Goal: Task Accomplishment & Management: Use online tool/utility

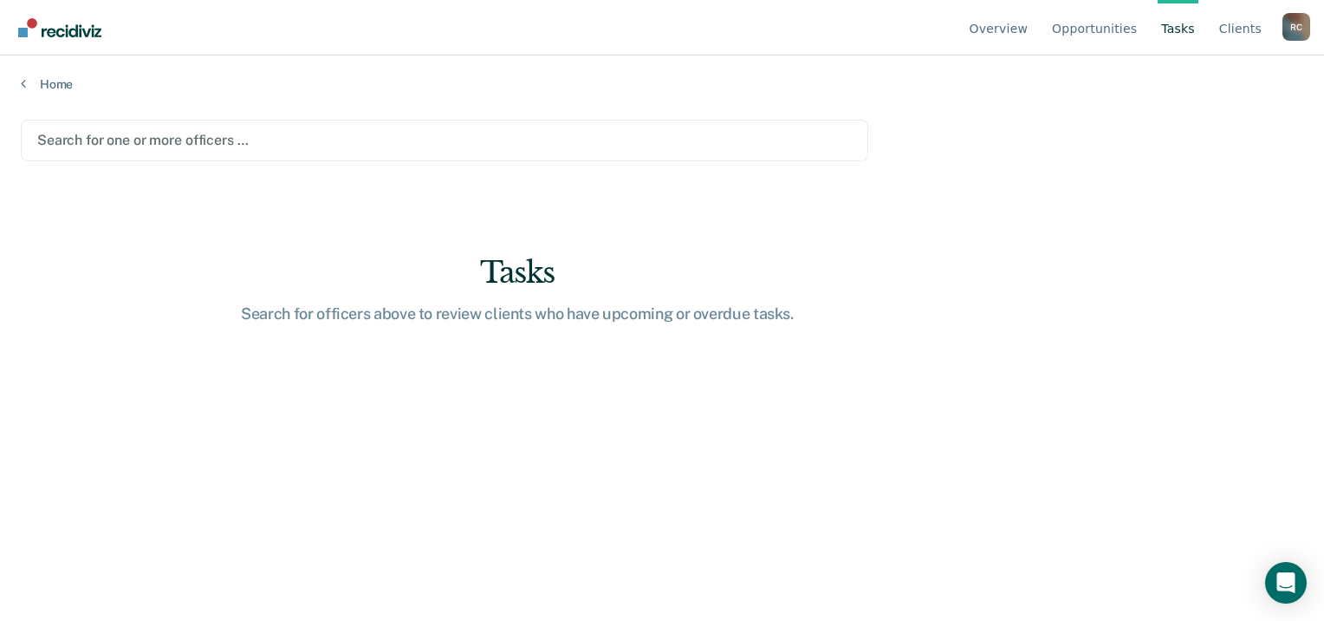
click at [174, 138] on div at bounding box center [444, 140] width 815 height 20
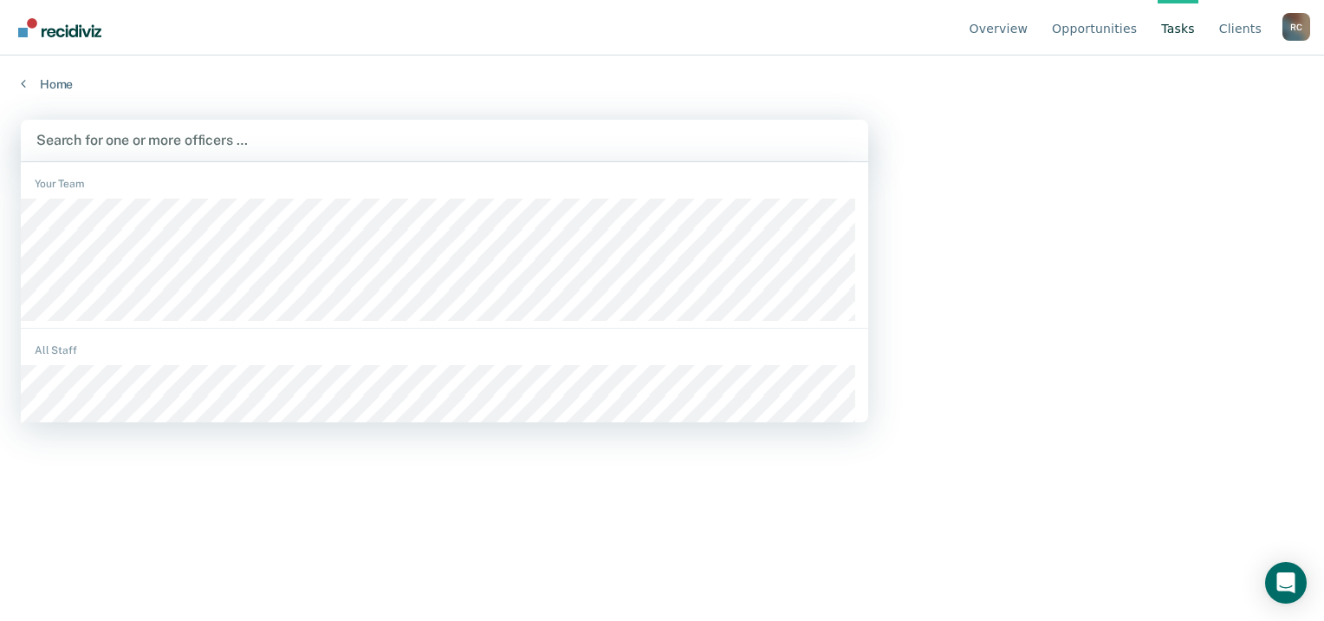
click at [176, 130] on div at bounding box center [444, 140] width 817 height 20
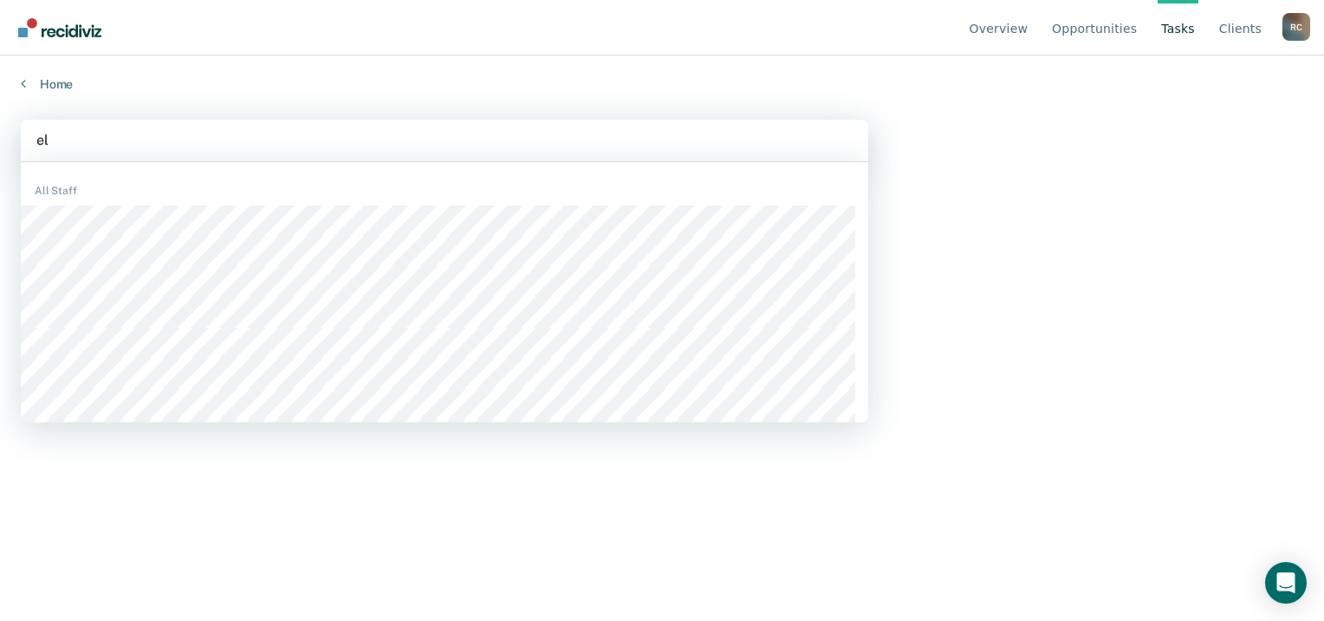
type input "e"
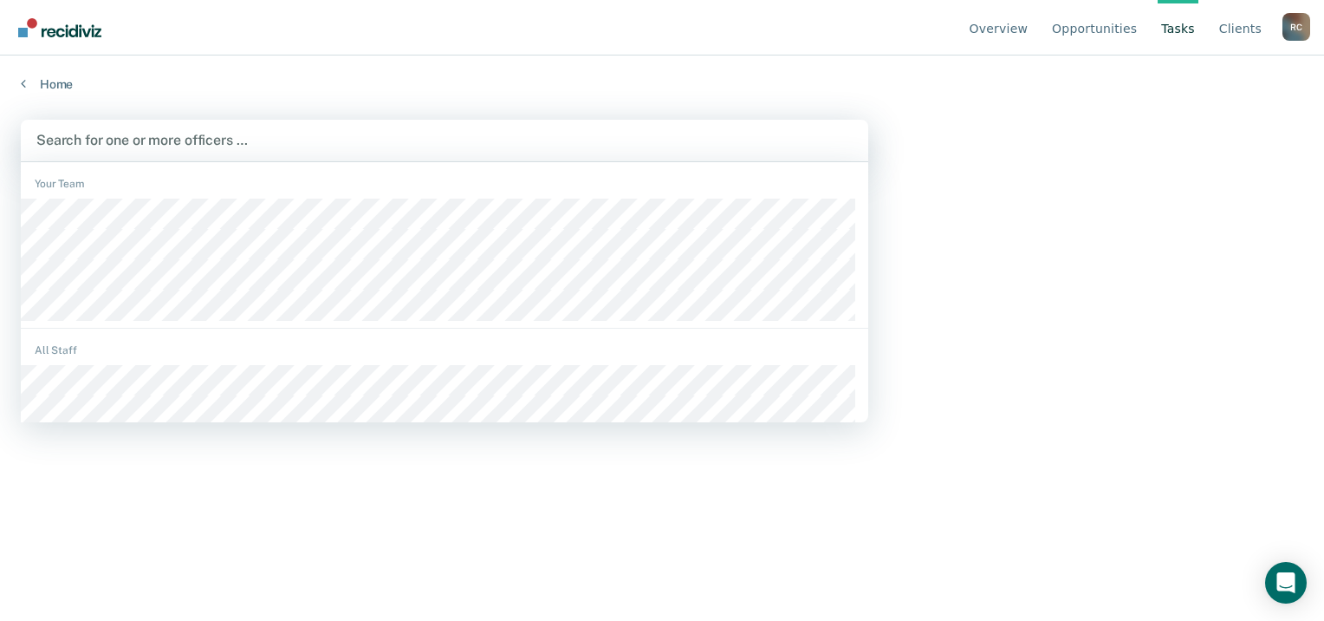
type input "e"
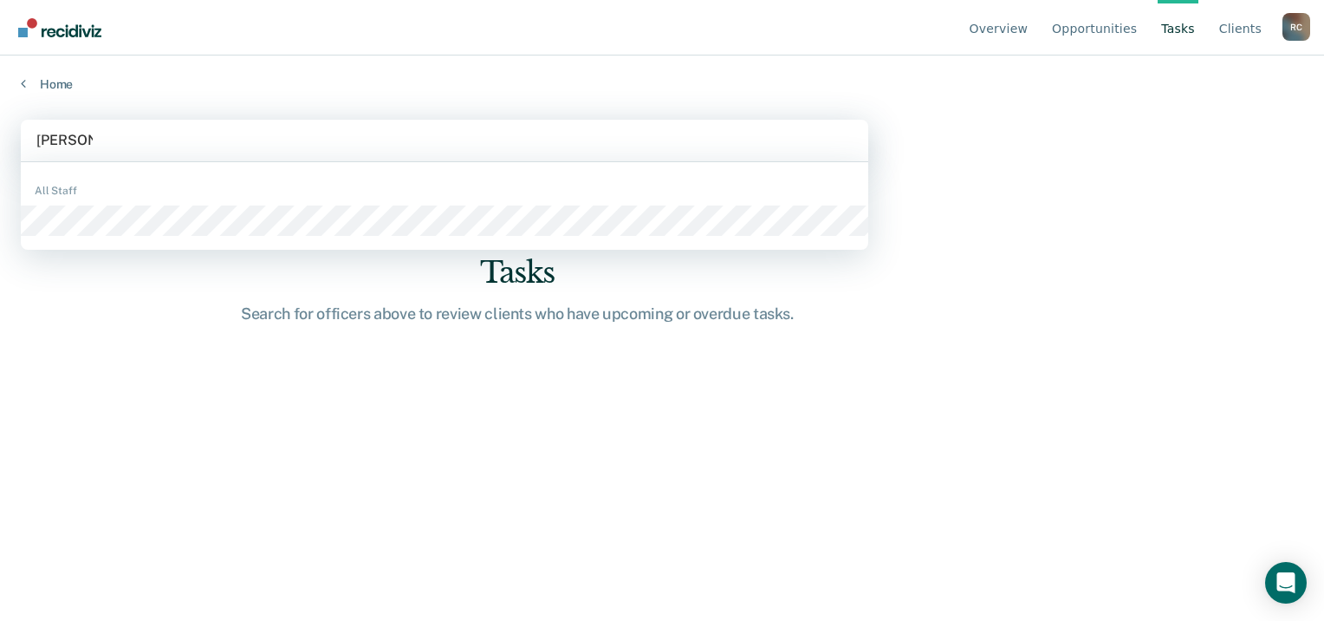
type input "[PERSON_NAME]"
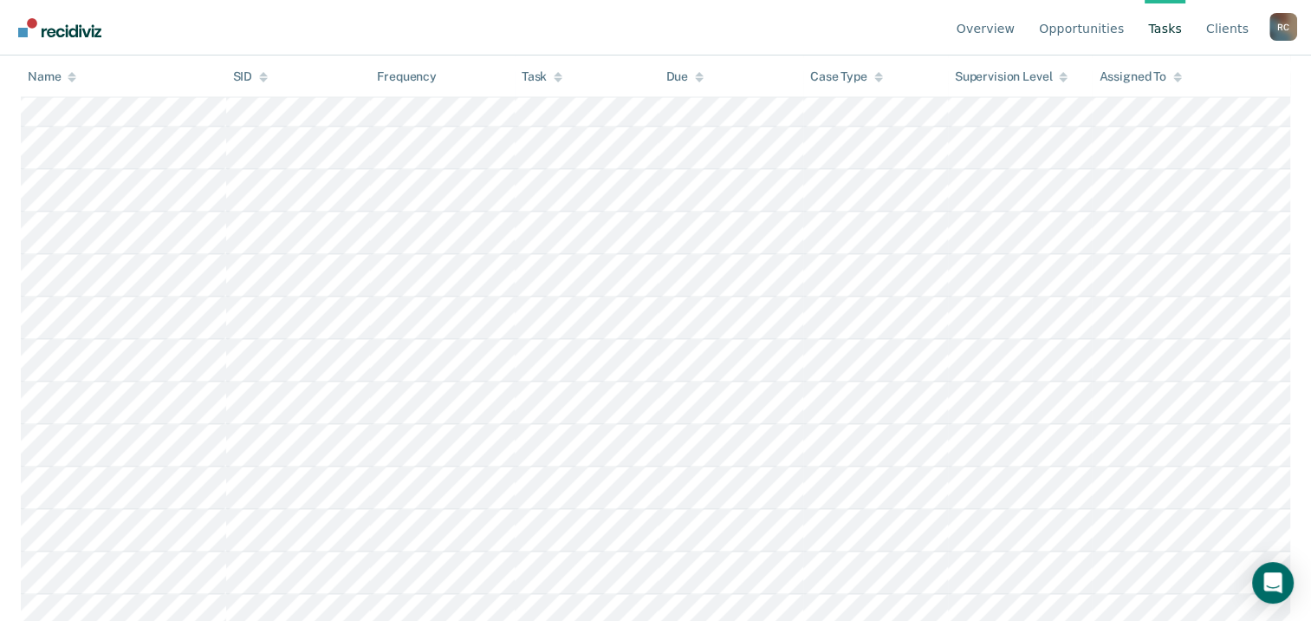
scroll to position [3589, 0]
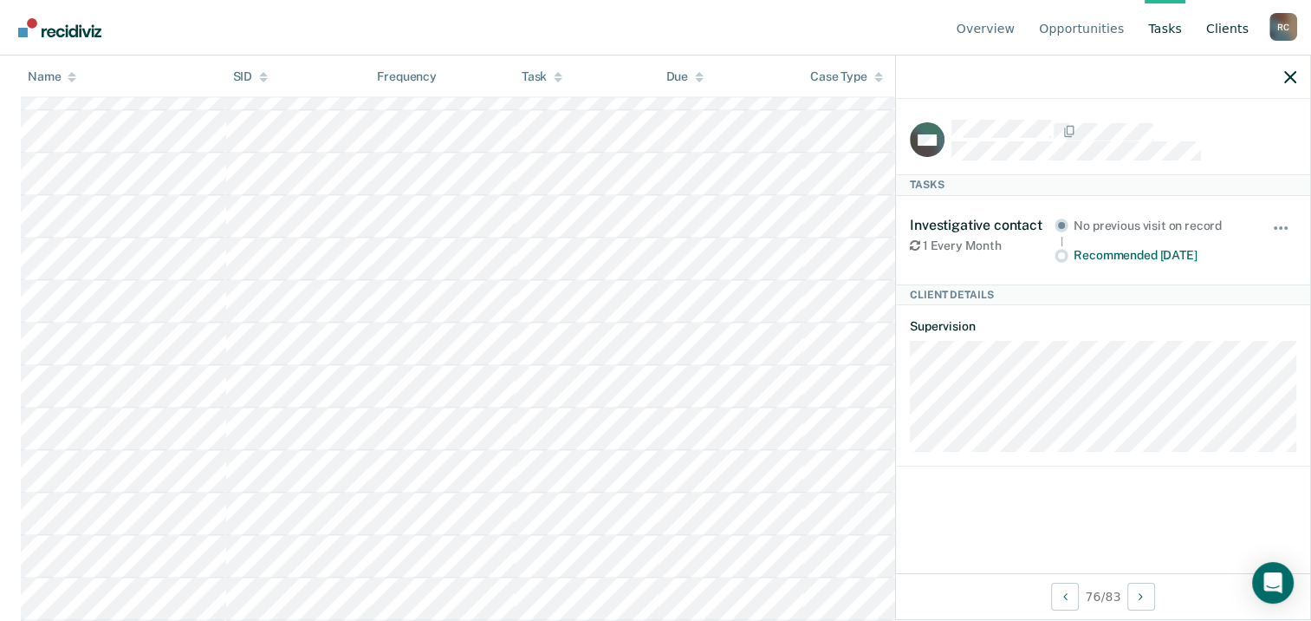
click at [1231, 32] on link "Client s" at bounding box center [1227, 27] width 49 height 55
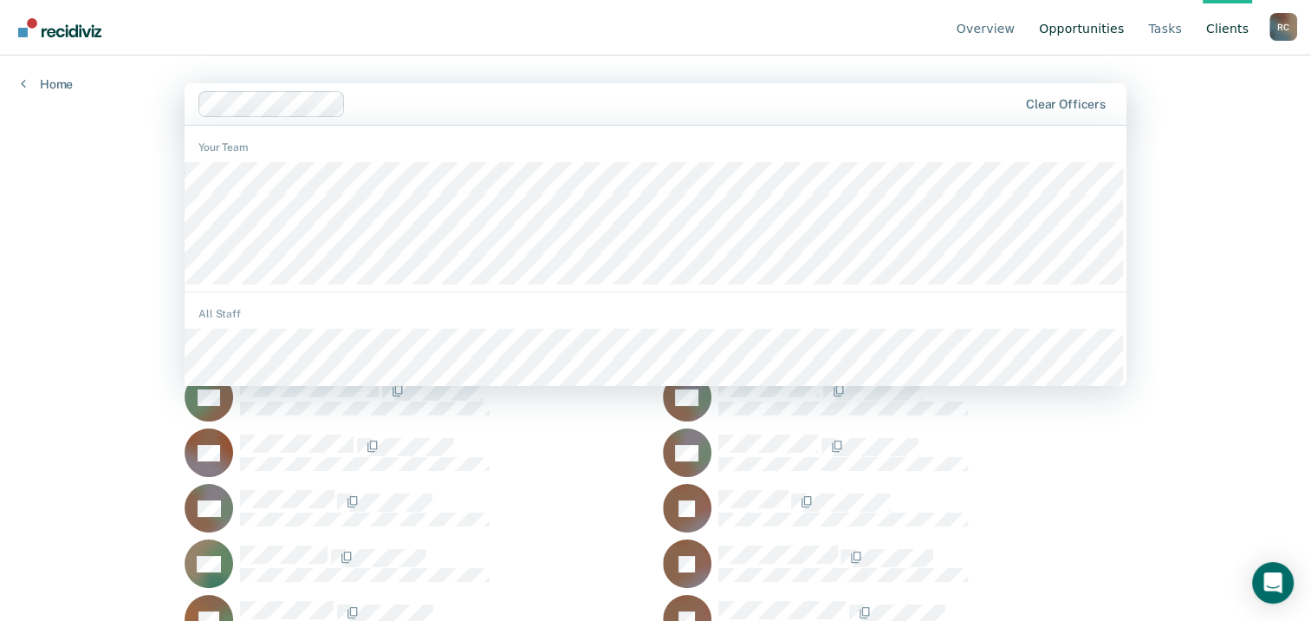
click at [1096, 21] on link "Opportunities" at bounding box center [1082, 27] width 92 height 55
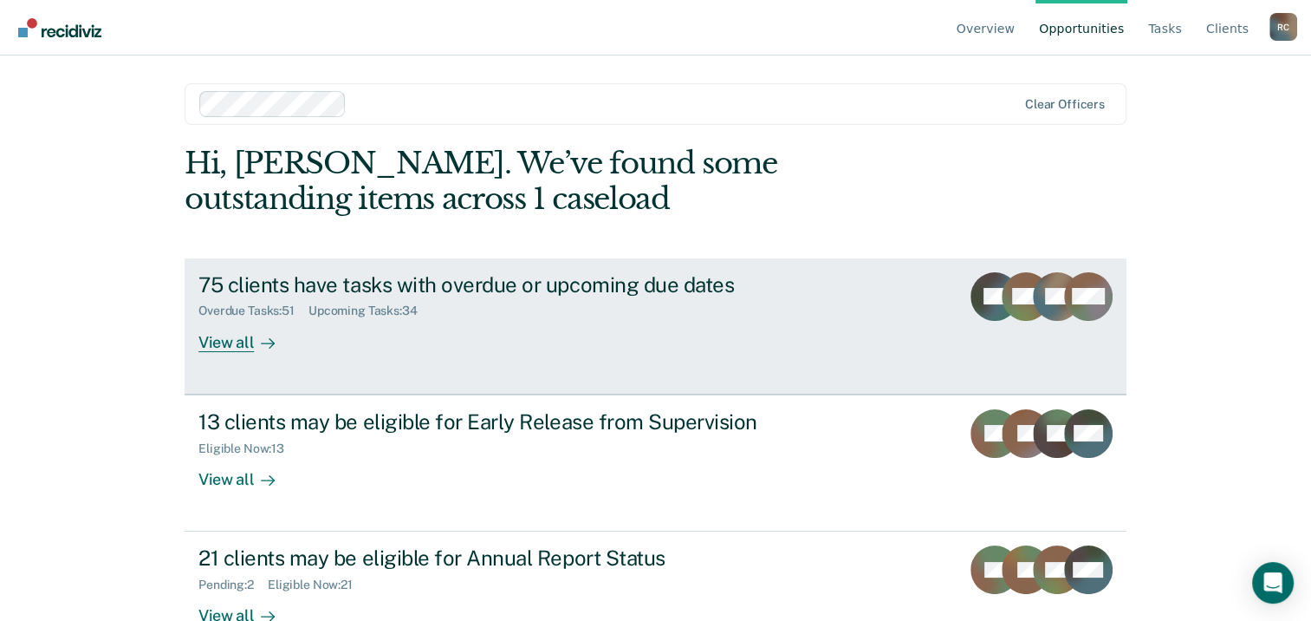
click at [399, 283] on div "75 clients have tasks with overdue or upcoming due dates" at bounding box center [502, 284] width 608 height 25
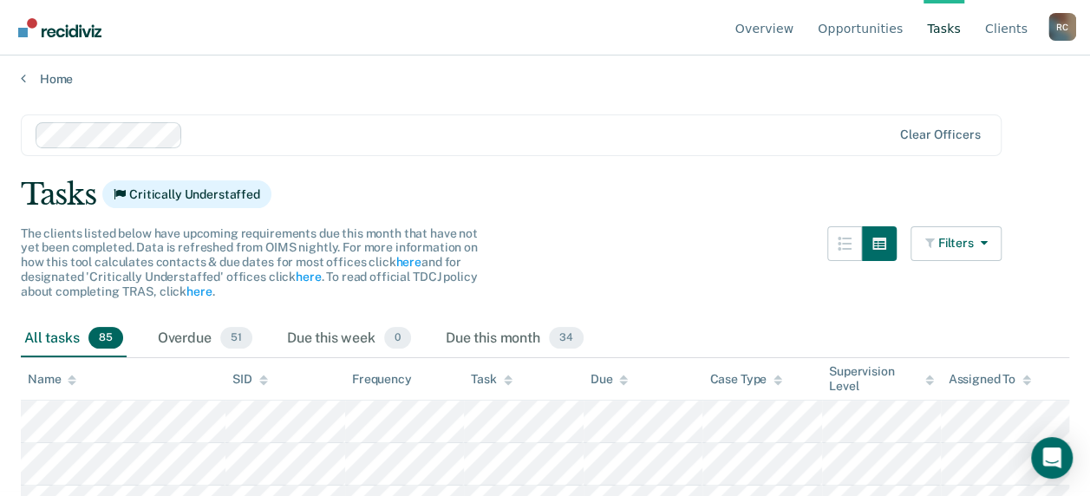
scroll to position [112, 0]
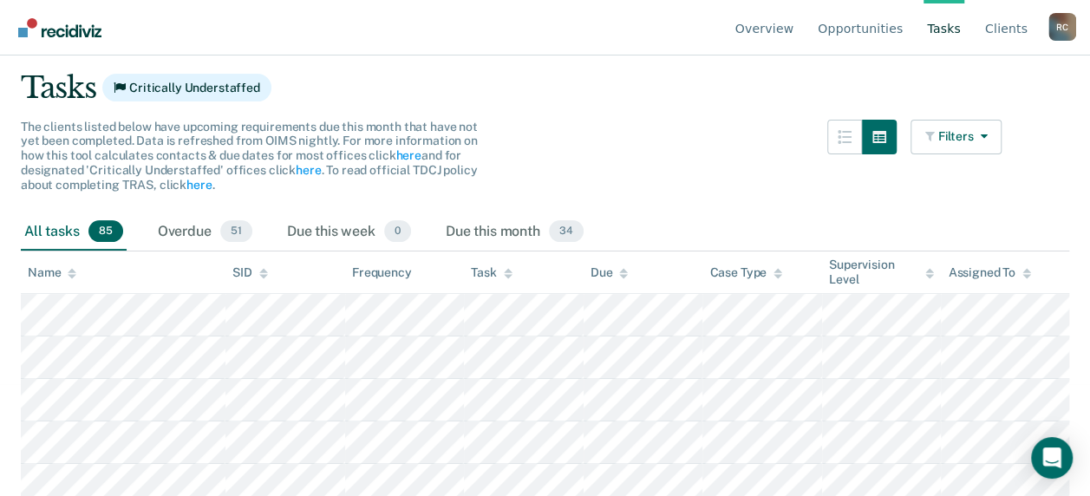
click at [923, 263] on div "Supervision Level" at bounding box center [882, 271] width 106 height 29
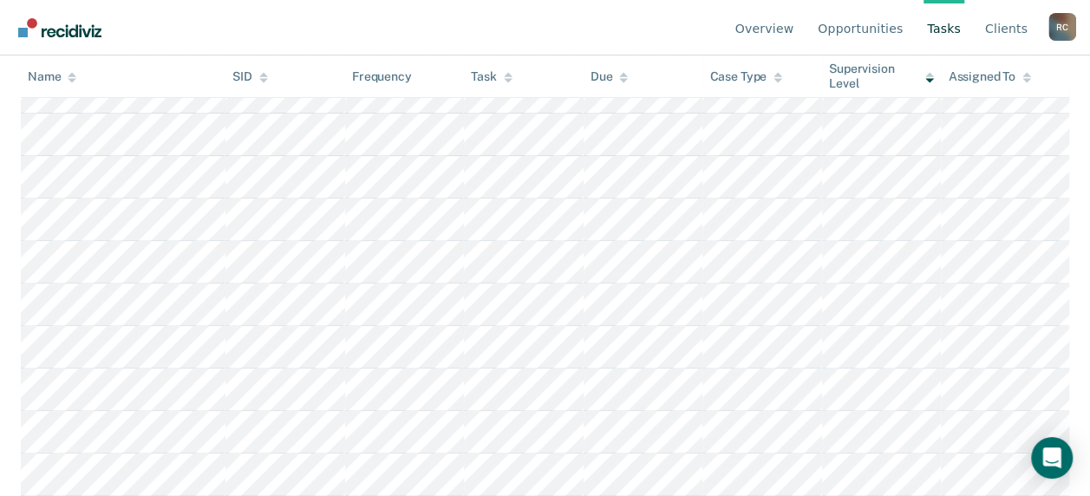
scroll to position [3711, 0]
